Goal: Transaction & Acquisition: Book appointment/travel/reservation

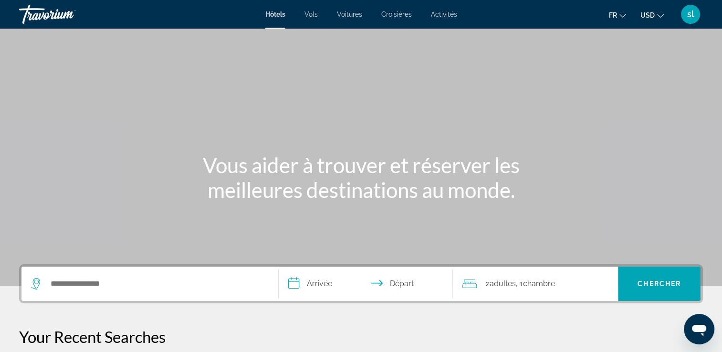
click at [134, 100] on div "Main content" at bounding box center [361, 143] width 722 height 286
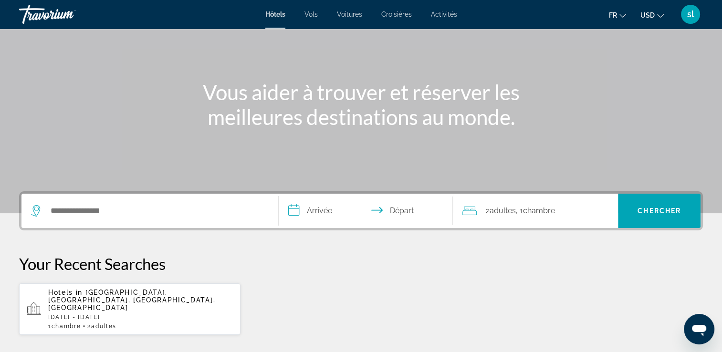
scroll to position [71, 0]
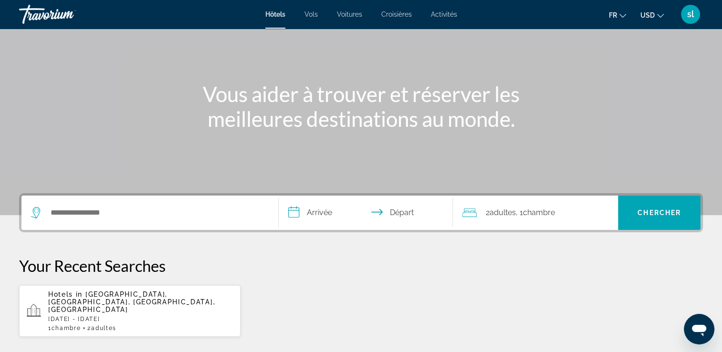
click at [395, 10] on span "Croisières" at bounding box center [396, 14] width 31 height 8
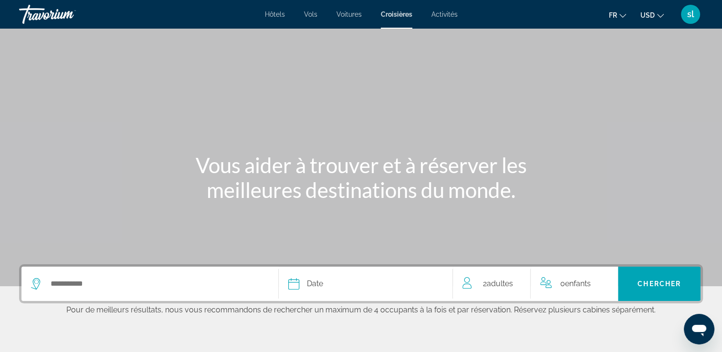
click at [442, 15] on span "Activités" at bounding box center [444, 14] width 26 height 8
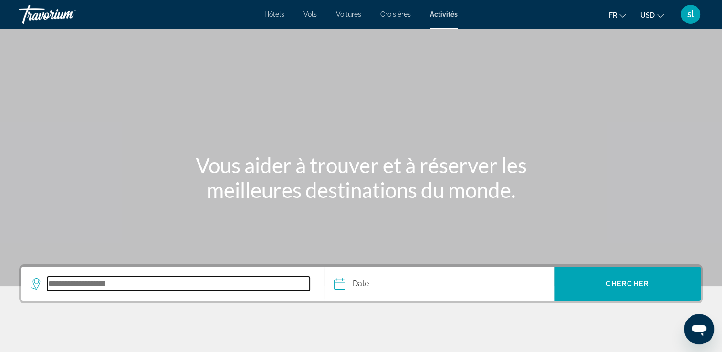
click at [81, 283] on input "Search destination" at bounding box center [178, 284] width 262 height 14
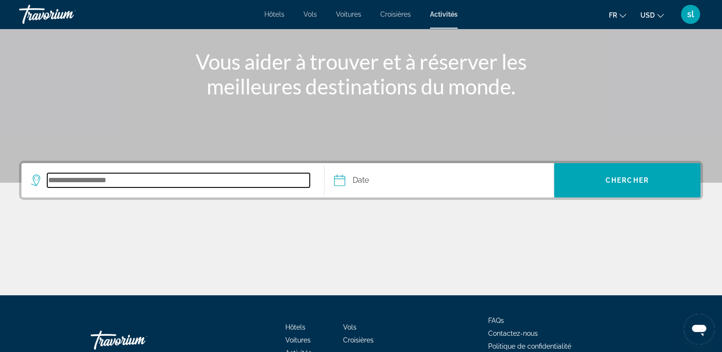
scroll to position [163, 0]
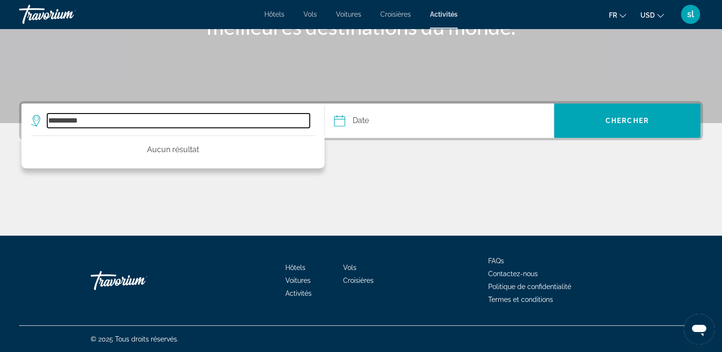
click at [115, 126] on input "**********" at bounding box center [178, 121] width 262 height 14
type input "**********"
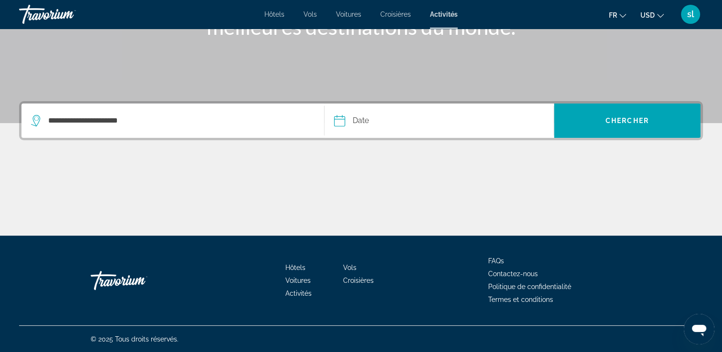
click at [653, 15] on span "USD" at bounding box center [647, 15] width 14 height 8
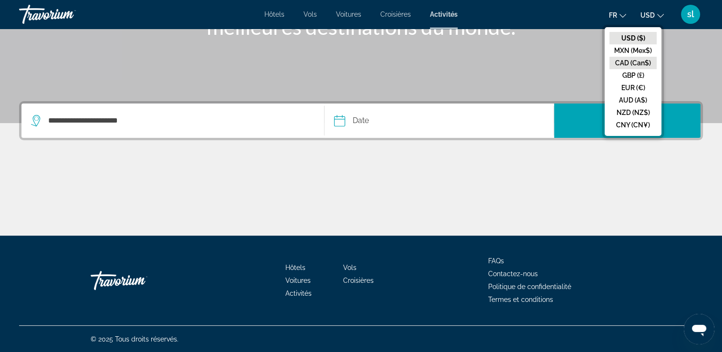
click at [632, 62] on button "CAD (Can$)" at bounding box center [632, 63] width 47 height 12
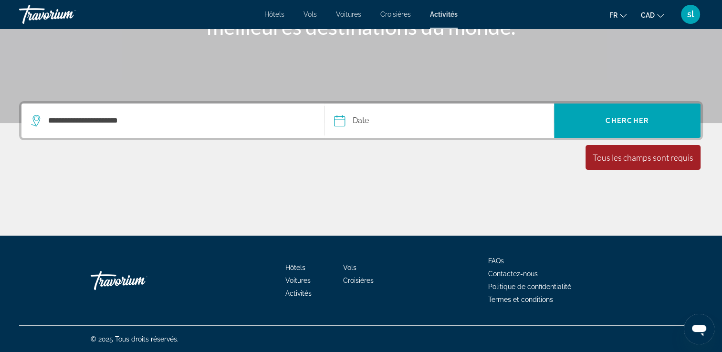
click at [389, 103] on div "**********" at bounding box center [361, 120] width 684 height 39
click at [364, 120] on input "Date" at bounding box center [389, 122] width 114 height 37
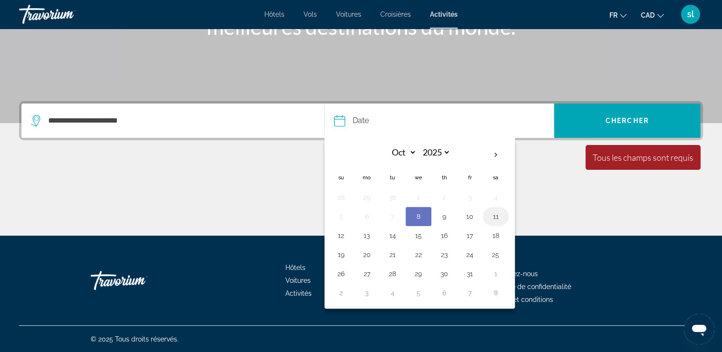
click at [494, 218] on button "11" at bounding box center [495, 216] width 15 height 13
type input "**********"
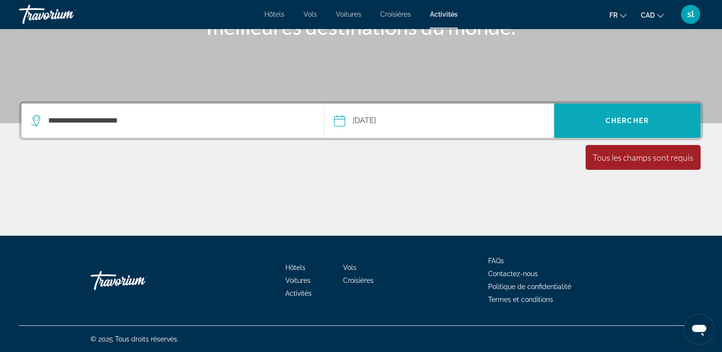
click at [603, 110] on span "Search" at bounding box center [627, 120] width 146 height 23
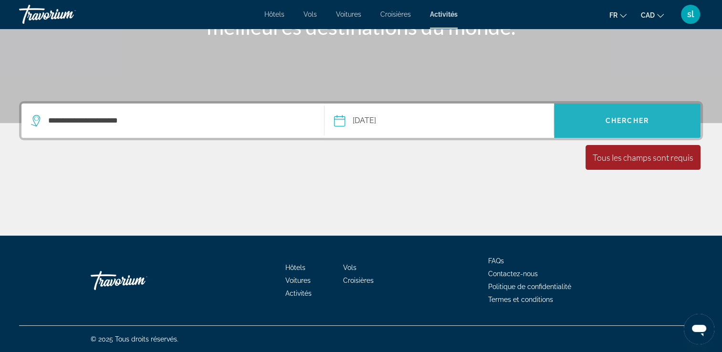
click at [633, 121] on span "Chercher" at bounding box center [626, 121] width 43 height 8
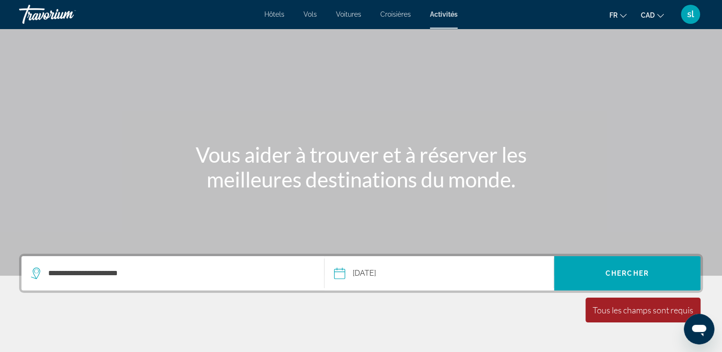
scroll to position [0, 0]
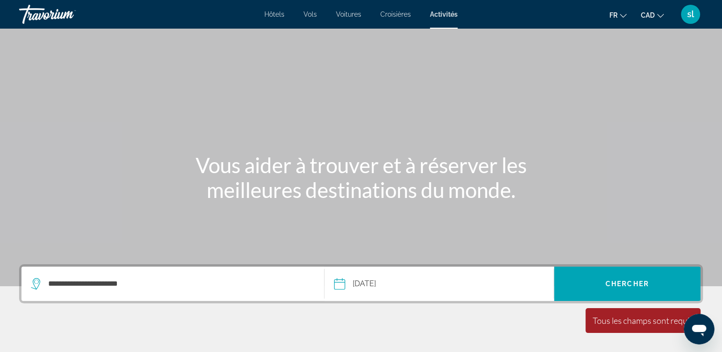
click at [278, 15] on span "Hôtels" at bounding box center [274, 14] width 20 height 8
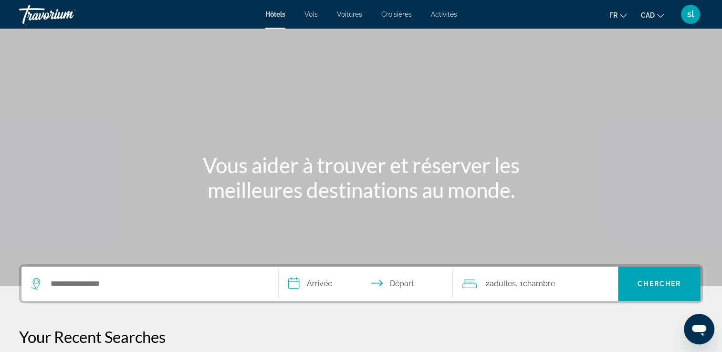
click at [135, 293] on div "Search widget" at bounding box center [150, 284] width 238 height 34
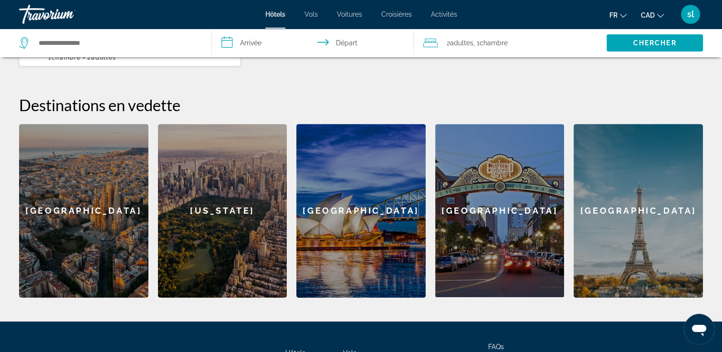
scroll to position [347, 0]
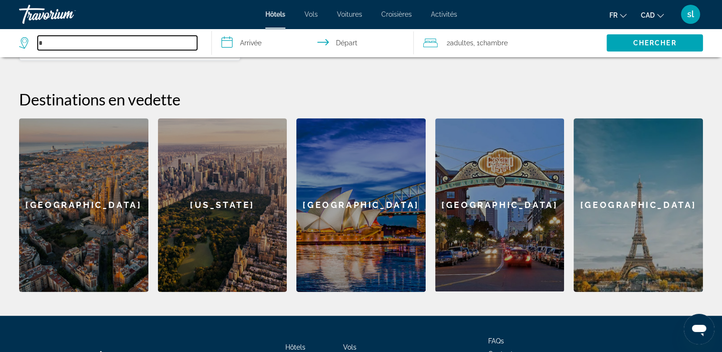
type input "*"
click at [93, 197] on div "[GEOGRAPHIC_DATA]" at bounding box center [83, 205] width 129 height 174
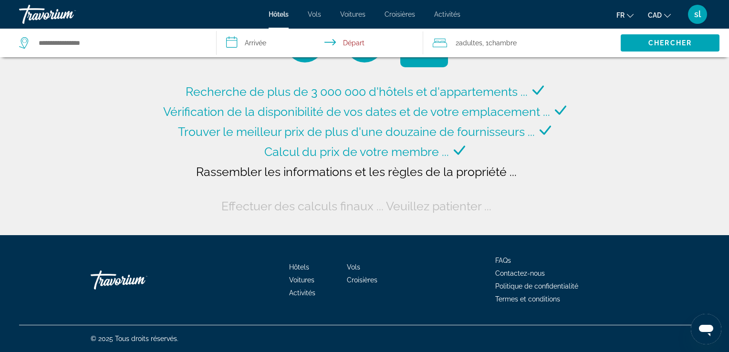
click at [98, 197] on div "Recherche de plus de 3 000 000 d'hôtels et d'appartements ... Vérification de l…" at bounding box center [364, 117] width 729 height 235
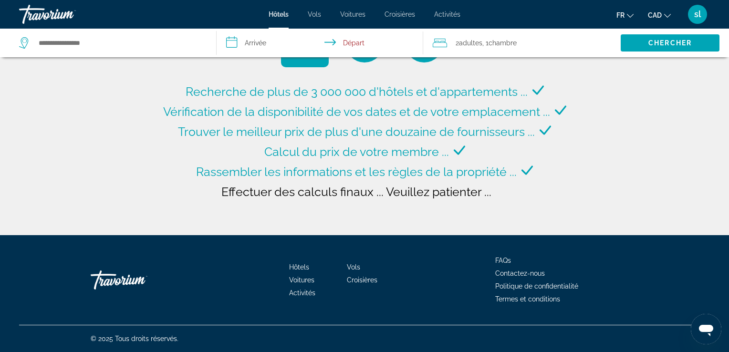
type input "**********"
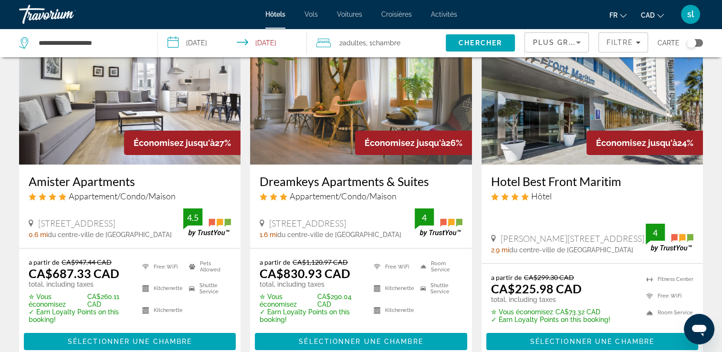
scroll to position [93, 0]
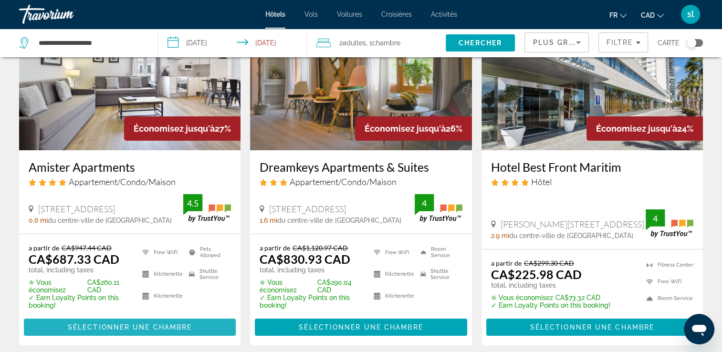
click at [123, 329] on span "Sélectionner une chambre" at bounding box center [130, 327] width 124 height 8
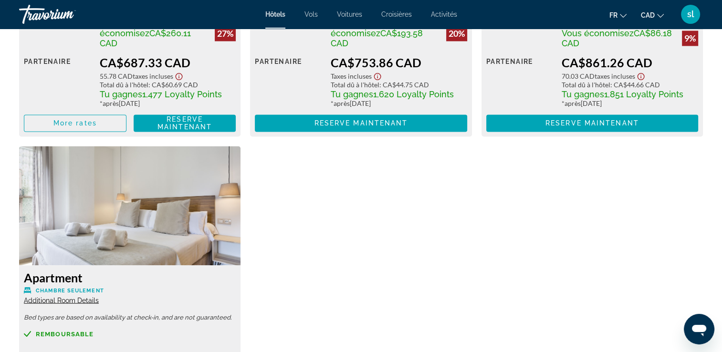
scroll to position [1572, 0]
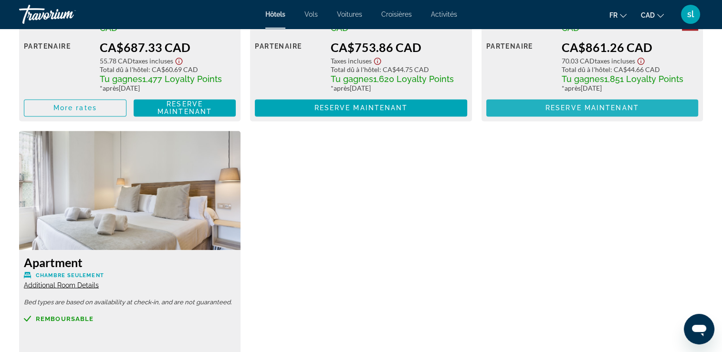
click at [593, 103] on span "Main content" at bounding box center [592, 107] width 212 height 23
